Goal: Task Accomplishment & Management: Use online tool/utility

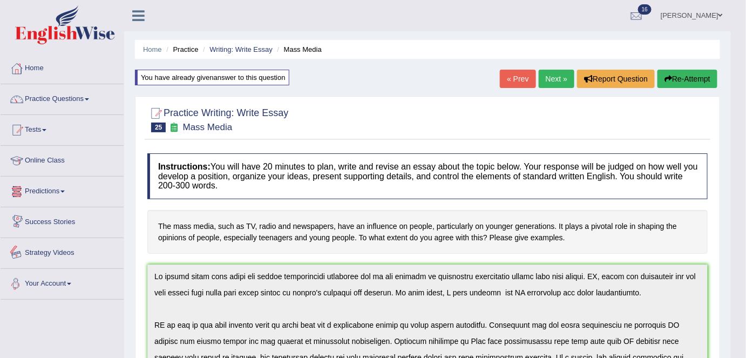
scroll to position [161, 0]
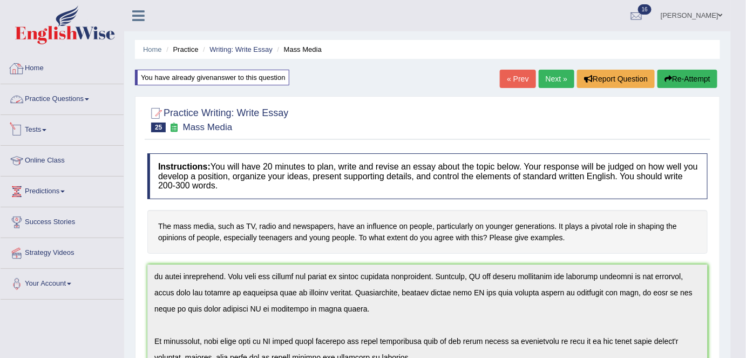
click at [29, 77] on link "Home" at bounding box center [62, 66] width 123 height 27
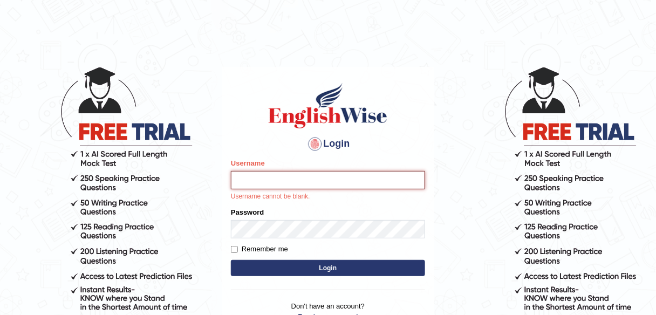
type input "alexa_"
click at [287, 270] on button "Login" at bounding box center [328, 268] width 194 height 16
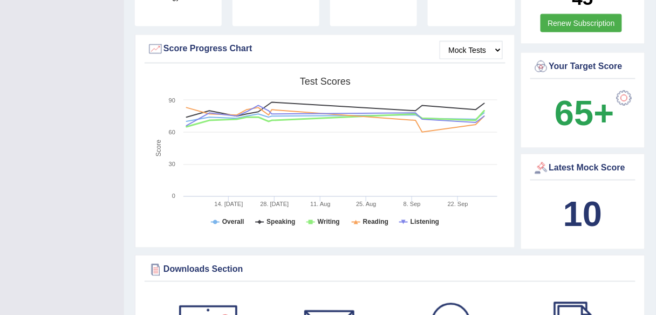
scroll to position [369, 0]
click at [490, 41] on select "Mock Tests" at bounding box center [471, 50] width 63 height 18
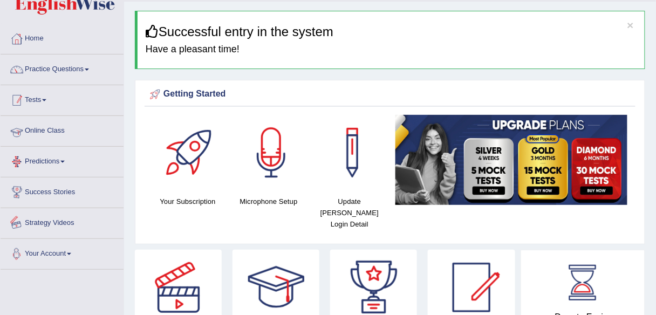
scroll to position [0, 0]
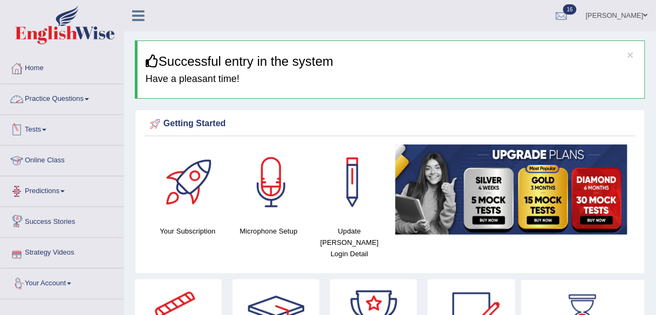
click at [62, 100] on link "Practice Questions" at bounding box center [62, 97] width 123 height 27
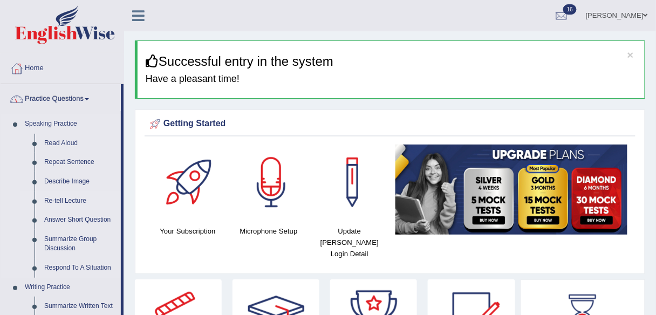
scroll to position [22, 0]
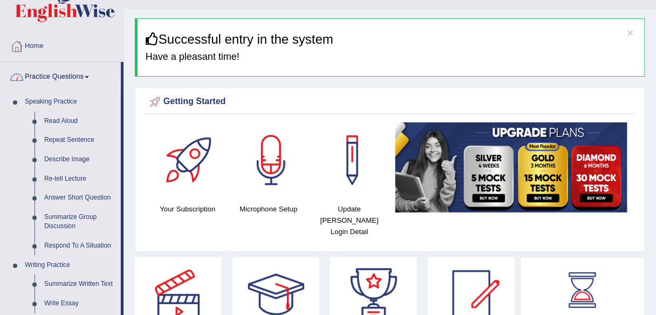
click at [73, 79] on link "Practice Questions" at bounding box center [61, 75] width 120 height 27
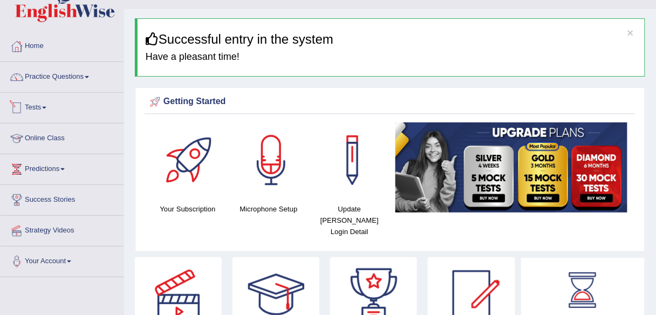
click at [37, 107] on link "Tests" at bounding box center [62, 106] width 123 height 27
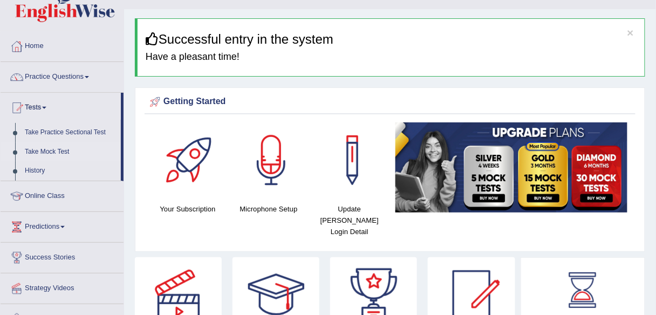
click at [51, 152] on link "Take Mock Test" at bounding box center [70, 152] width 101 height 19
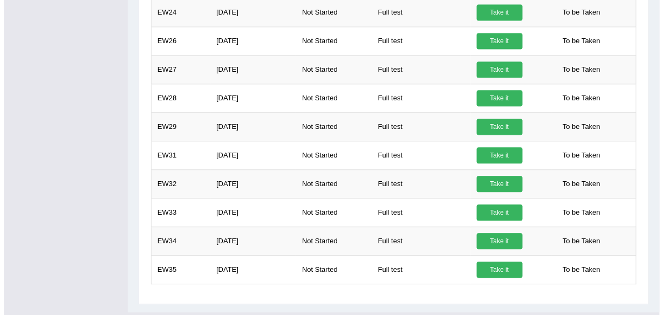
scroll to position [599, 0]
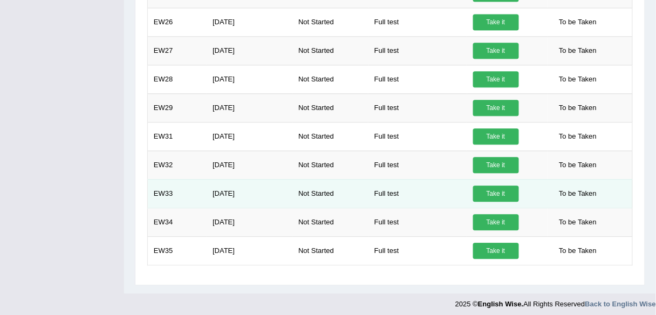
click at [505, 191] on link "Take it" at bounding box center [496, 194] width 46 height 16
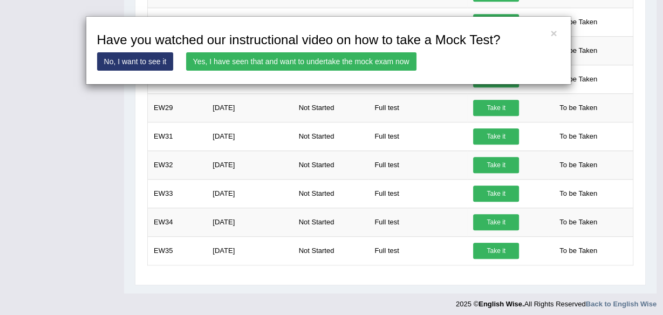
click at [372, 64] on link "Yes, I have seen that and want to undertake the mock exam now" at bounding box center [301, 61] width 231 height 18
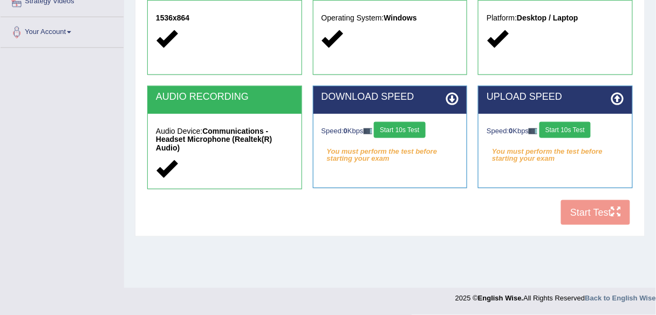
click at [569, 127] on button "Start 10s Test" at bounding box center [565, 130] width 51 height 16
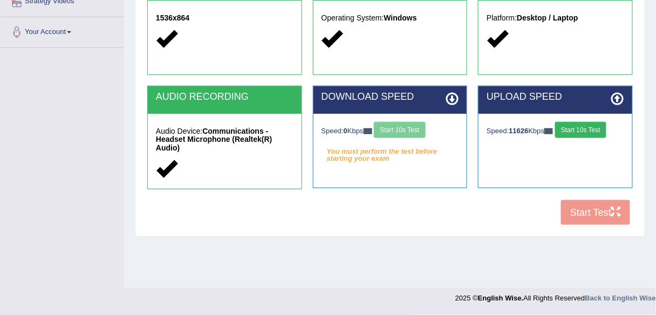
click at [396, 128] on div "Speed: 0 Kbps Start 10s Test" at bounding box center [391, 131] width 138 height 19
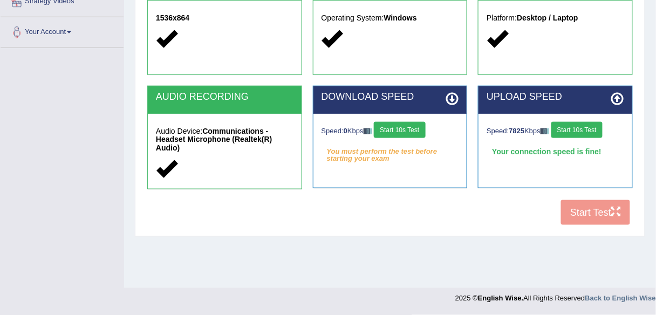
click at [420, 133] on button "Start 10s Test" at bounding box center [399, 130] width 51 height 16
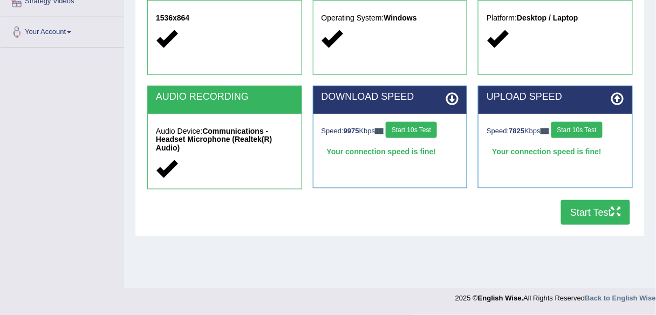
click at [568, 211] on button "Start Test" at bounding box center [595, 212] width 69 height 25
